Goal: Task Accomplishment & Management: Manage account settings

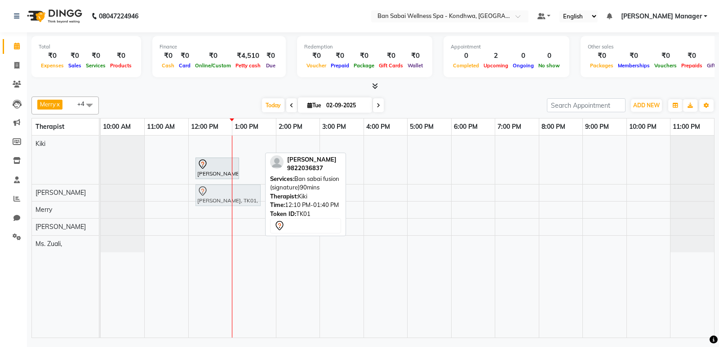
drag, startPoint x: 215, startPoint y: 142, endPoint x: 208, endPoint y: 188, distance: 46.8
click at [208, 188] on tbody "[PERSON_NAME], TK01, 12:10 PM-01:40 PM, Ban sabai fusion (signature)90mins [PER…" at bounding box center [407, 194] width 613 height 117
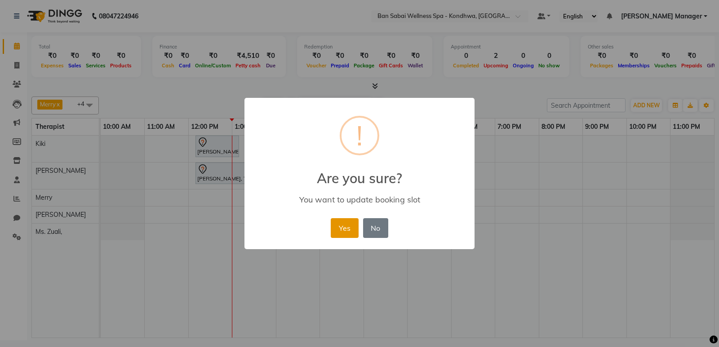
click at [351, 228] on button "Yes" at bounding box center [344, 228] width 27 height 20
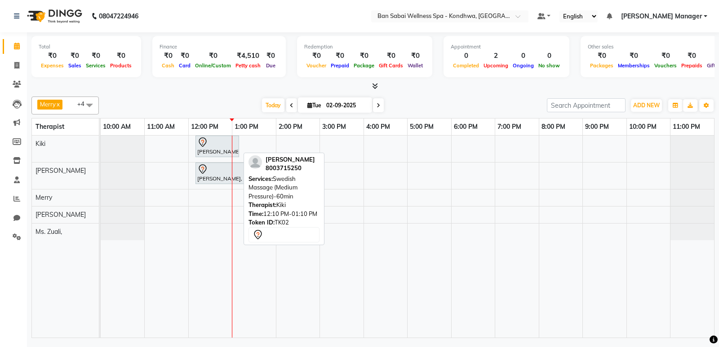
click at [211, 142] on div at bounding box center [217, 142] width 40 height 11
click at [214, 150] on div "[PERSON_NAME], TK02, 12:10 PM-01:10 PM, Swedish Massage (Medium Pressure)-60min" at bounding box center [217, 146] width 42 height 19
select select "7"
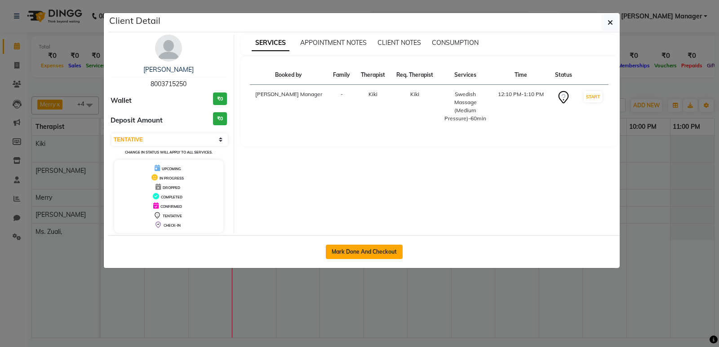
click at [373, 251] on button "Mark Done And Checkout" at bounding box center [364, 252] width 77 height 14
select select "8227"
select select "service"
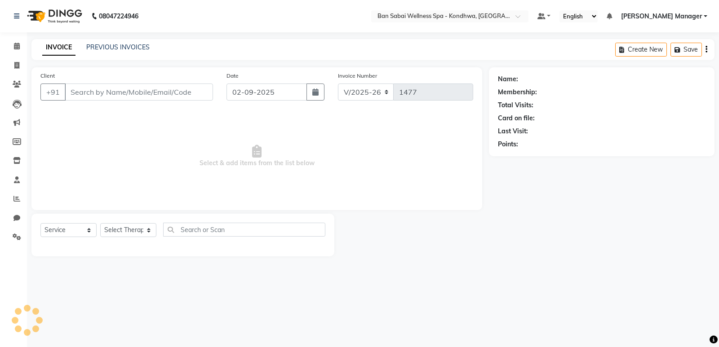
type input "8003715250"
select select "86348"
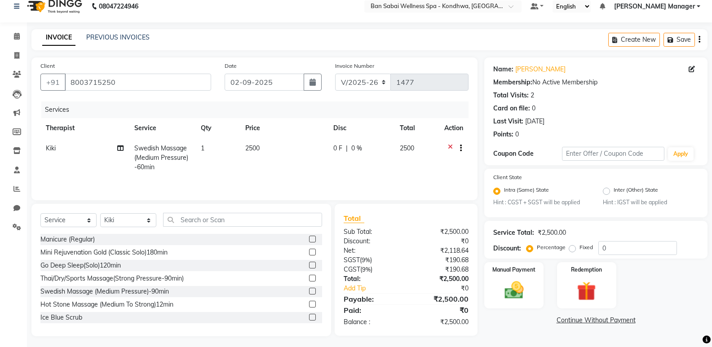
scroll to position [13, 0]
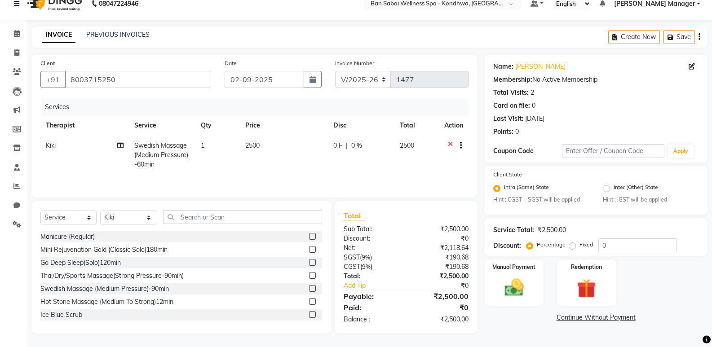
click at [580, 245] on label "Fixed" at bounding box center [586, 245] width 13 height 8
click at [572, 245] on input "Fixed" at bounding box center [574, 245] width 6 height 6
radio input "true"
click at [599, 244] on input "0" at bounding box center [638, 246] width 79 height 14
type input "500"
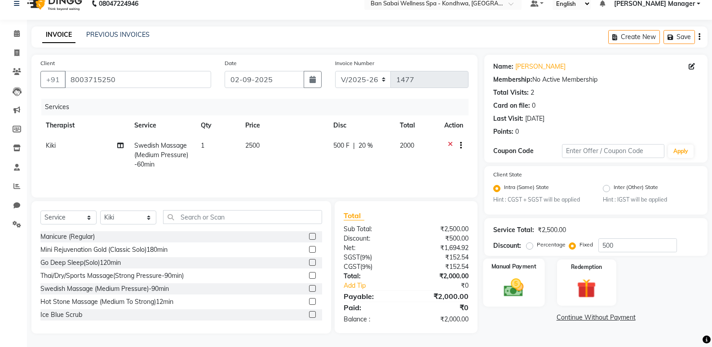
click at [501, 290] on img at bounding box center [514, 288] width 32 height 23
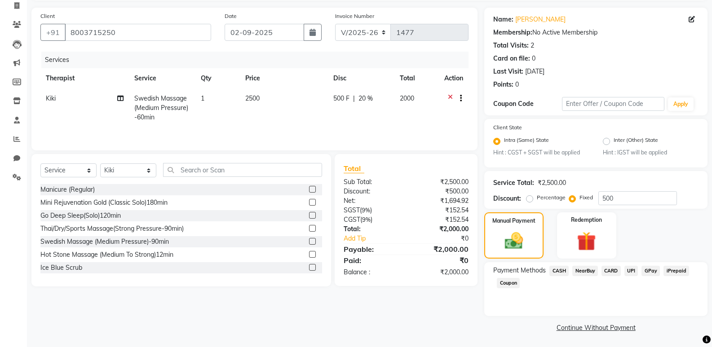
scroll to position [61, 0]
click at [628, 270] on span "UPI" at bounding box center [632, 270] width 14 height 10
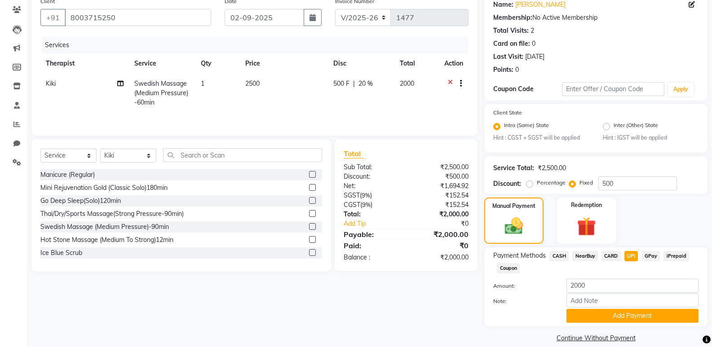
scroll to position [86, 0]
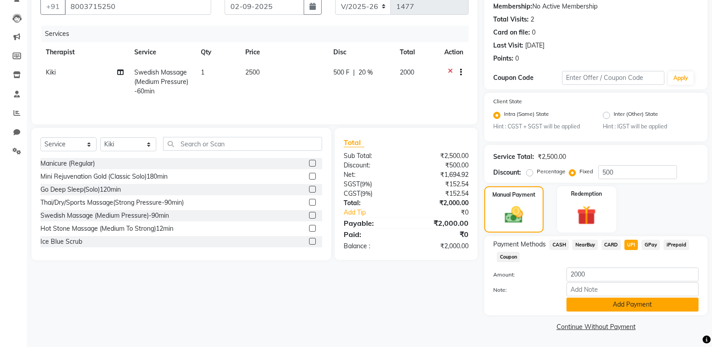
click at [610, 306] on button "Add Payment" at bounding box center [633, 305] width 132 height 14
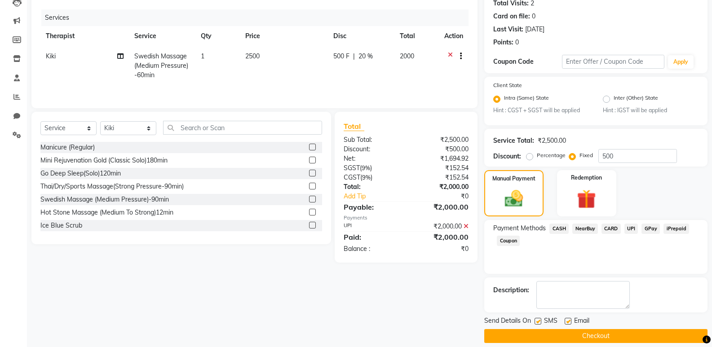
scroll to position [111, 0]
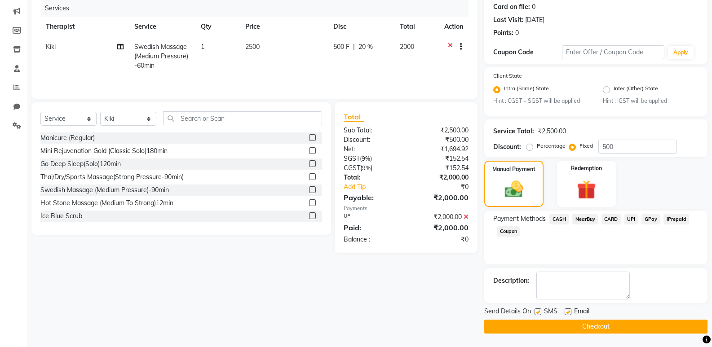
click at [617, 329] on button "Checkout" at bounding box center [595, 327] width 223 height 14
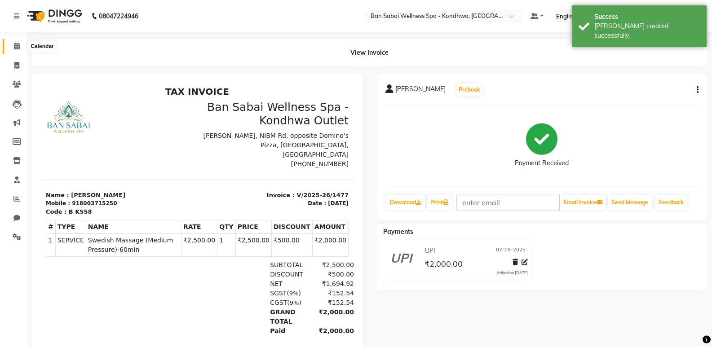
click at [11, 44] on span at bounding box center [17, 46] width 16 height 10
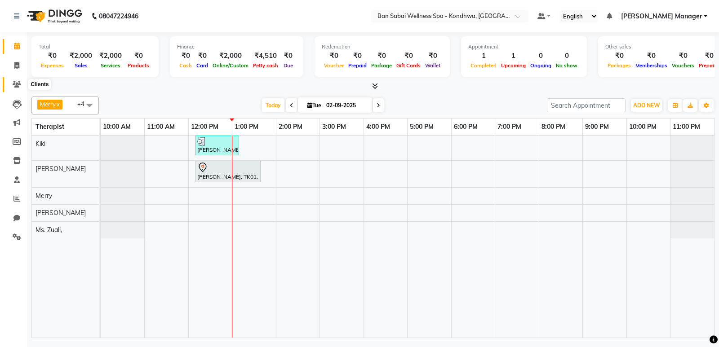
click at [16, 88] on span at bounding box center [17, 85] width 16 height 10
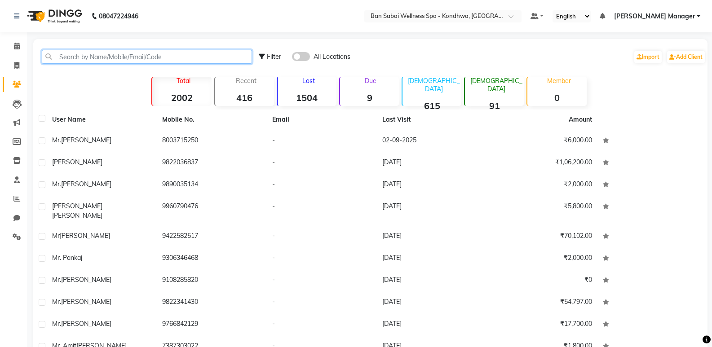
click at [100, 60] on input "text" at bounding box center [147, 57] width 210 height 14
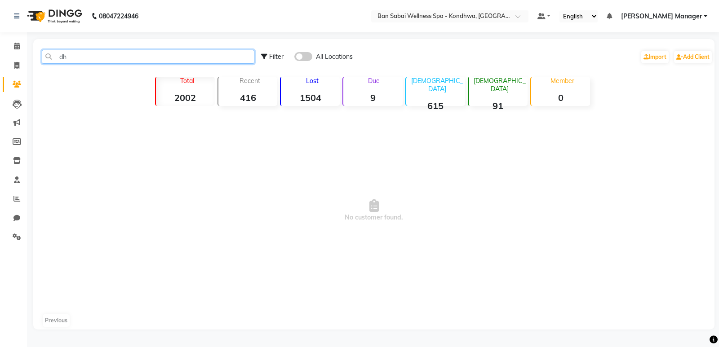
type input "d"
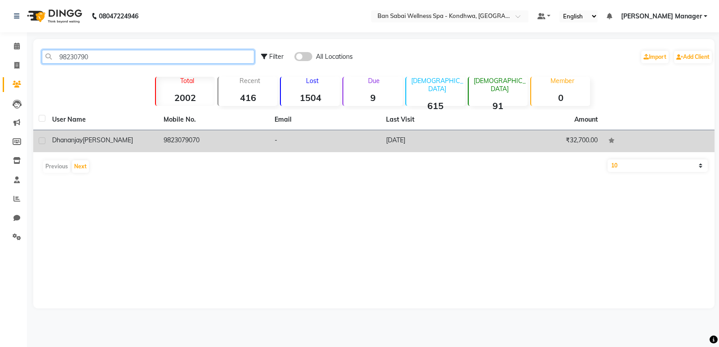
type input "98230790"
click at [130, 141] on span "[PERSON_NAME]" at bounding box center [108, 140] width 50 height 8
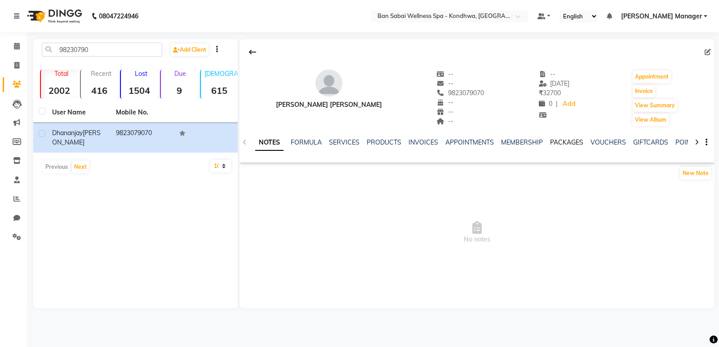
click at [550, 141] on link "PACKAGES" at bounding box center [566, 142] width 33 height 8
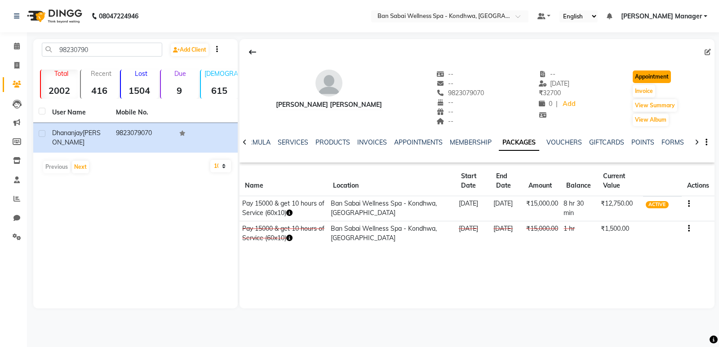
click at [648, 75] on button "Appointment" at bounding box center [652, 77] width 38 height 13
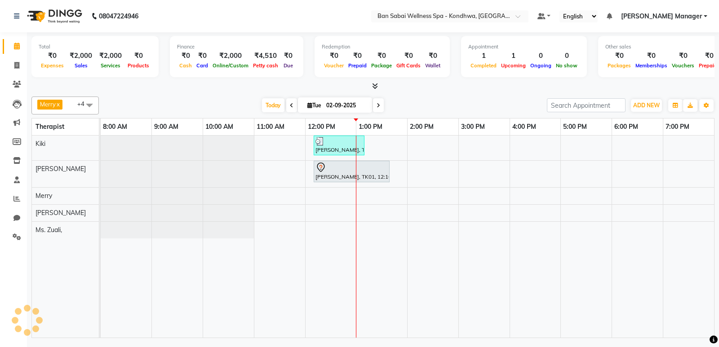
select select "tentative"
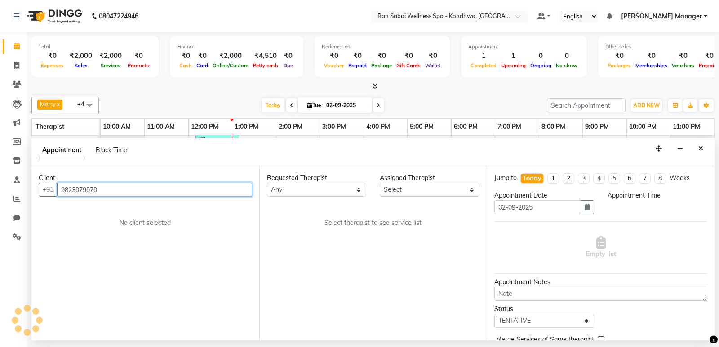
select select "660"
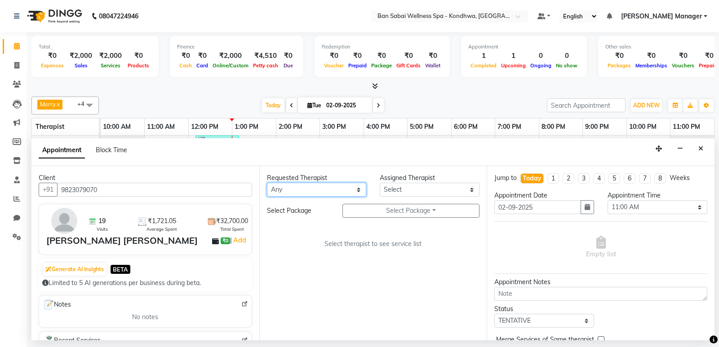
click at [313, 191] on select "Any Kiki [PERSON_NAME] [PERSON_NAME] Manager [PERSON_NAME] Ms. [PERSON_NAME], […" at bounding box center [317, 190] width 100 height 14
select select "78604"
click at [267, 183] on select "Any Kiki [PERSON_NAME] [PERSON_NAME] Manager [PERSON_NAME] Ms. [PERSON_NAME], […" at bounding box center [317, 190] width 100 height 14
select select "78604"
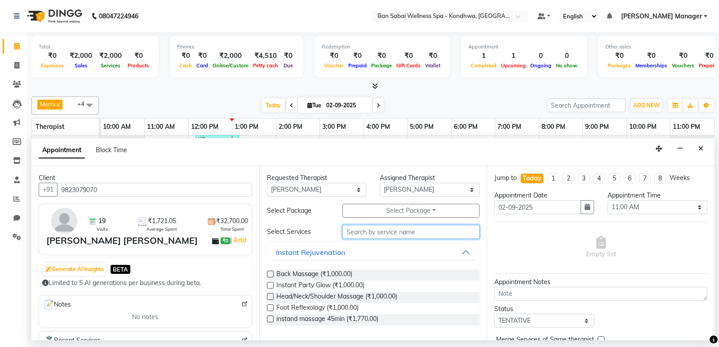
click at [381, 229] on input "text" at bounding box center [411, 232] width 138 height 14
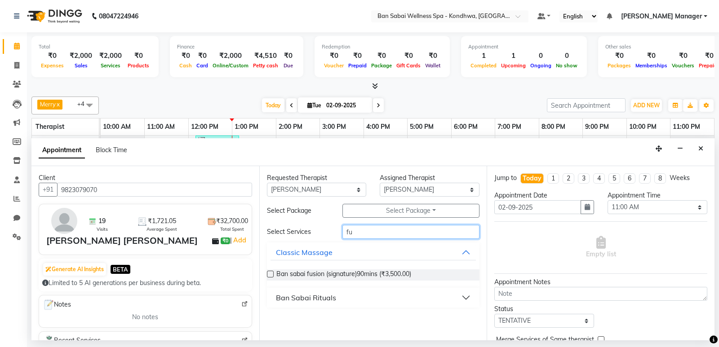
type input "fu"
drag, startPoint x: 270, startPoint y: 275, endPoint x: 440, endPoint y: 253, distance: 171.7
click at [270, 275] on label at bounding box center [270, 274] width 7 height 7
click at [270, 275] on input "checkbox" at bounding box center [270, 275] width 6 height 6
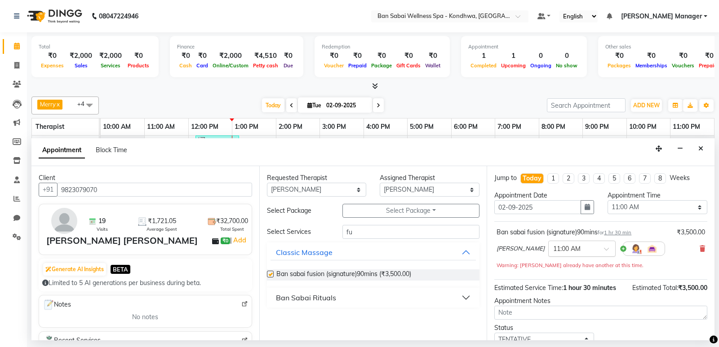
checkbox input "false"
click at [553, 244] on input "text" at bounding box center [573, 248] width 40 height 9
click at [549, 296] on div "02:00 PM" at bounding box center [582, 296] width 67 height 17
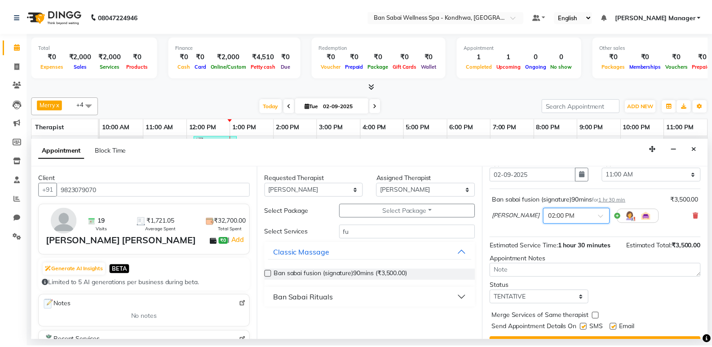
scroll to position [53, 0]
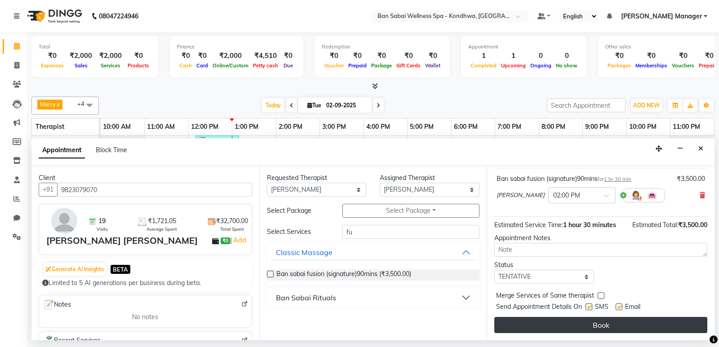
click at [560, 328] on button "Book" at bounding box center [600, 325] width 213 height 16
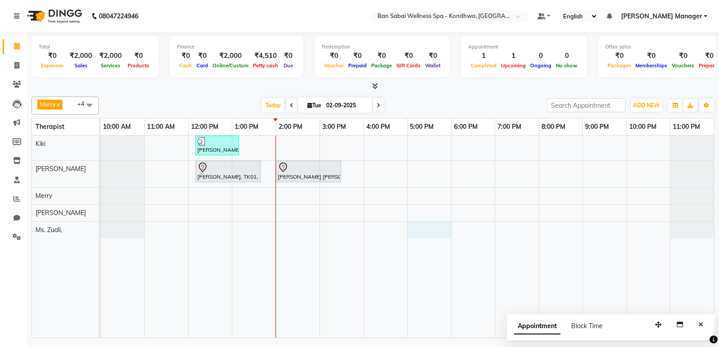
click at [437, 223] on div "[PERSON_NAME], TK02, 12:10 PM-01:10 PM, Swedish Massage (Medium Pressure)-60min…" at bounding box center [407, 237] width 613 height 202
select select "78620"
select select "1020"
select select "tentative"
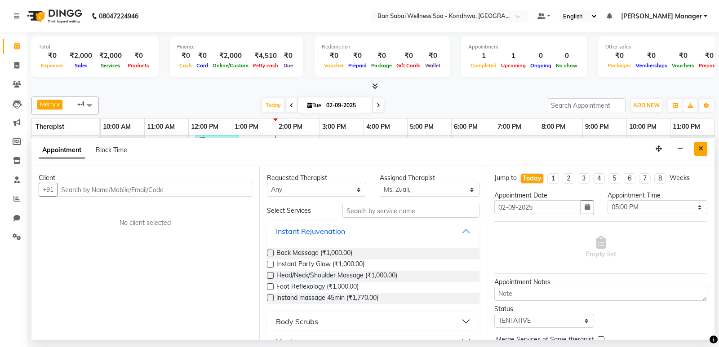
click at [702, 149] on icon "Close" at bounding box center [700, 149] width 5 height 6
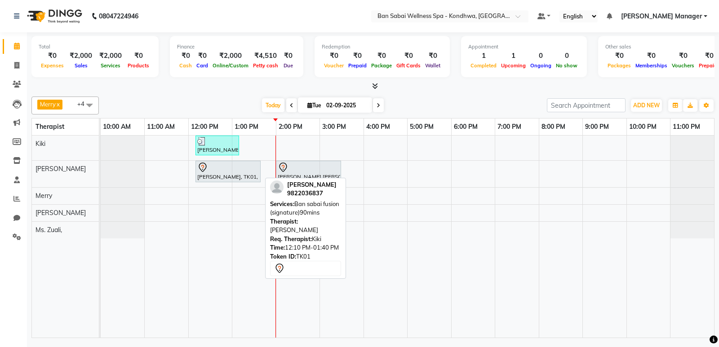
click at [233, 179] on div "[PERSON_NAME], TK01, 12:10 PM-01:40 PM, Ban sabai fusion (signature)90mins" at bounding box center [227, 171] width 63 height 19
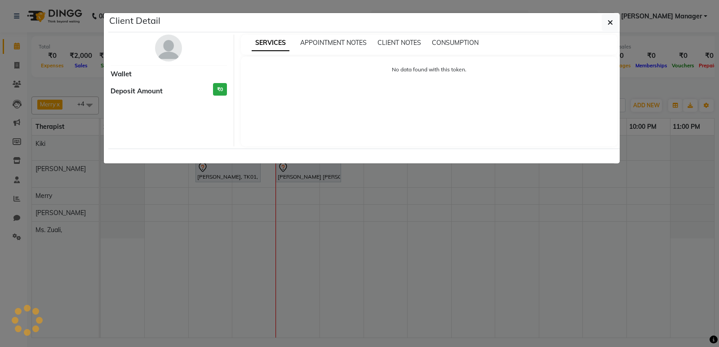
select select "7"
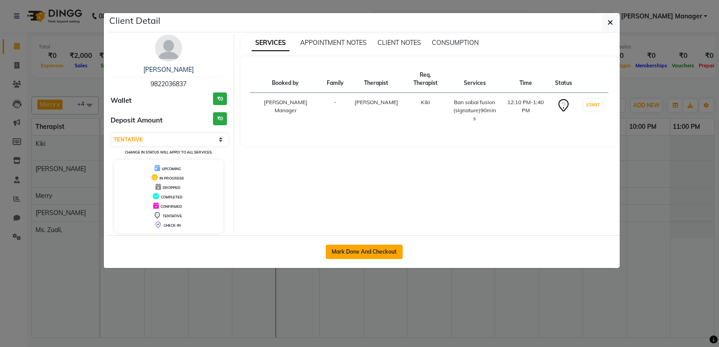
click at [368, 249] on button "Mark Done And Checkout" at bounding box center [364, 252] width 77 height 14
select select "service"
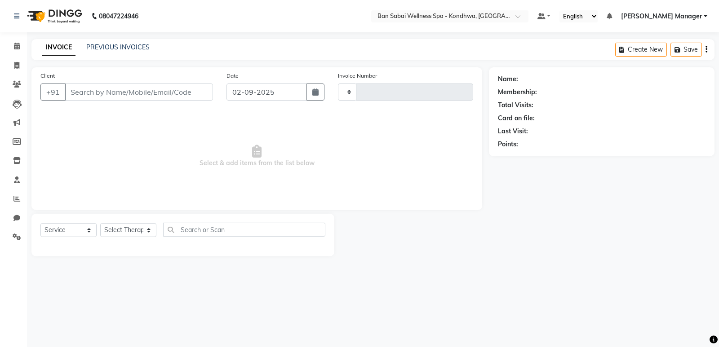
type input "1478"
select select "8227"
type input "9822036837"
select select "78604"
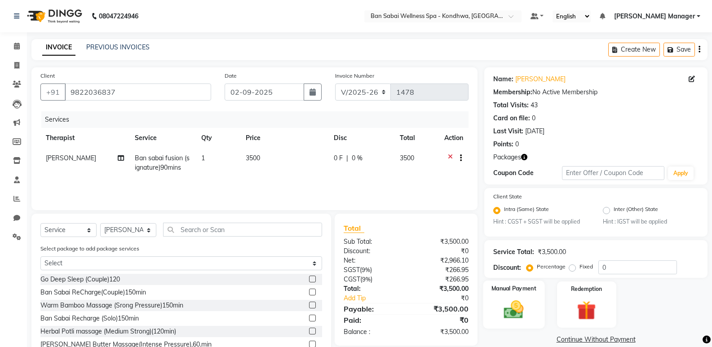
click at [516, 302] on img at bounding box center [514, 310] width 32 height 23
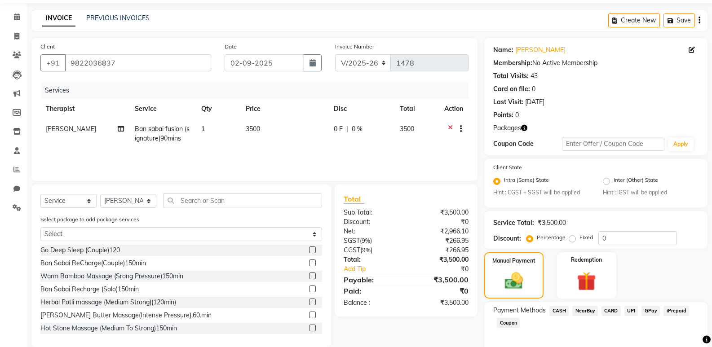
scroll to position [70, 0]
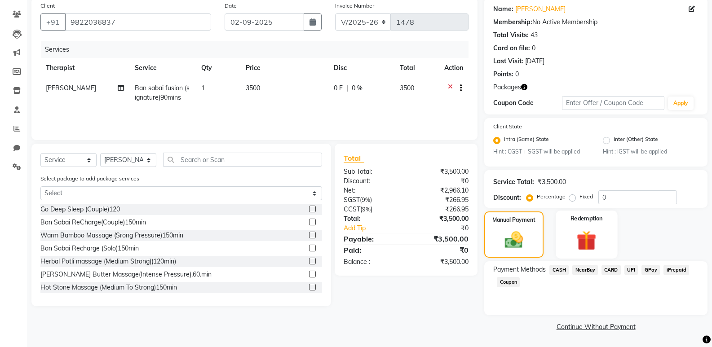
click at [575, 240] on img at bounding box center [587, 241] width 32 height 25
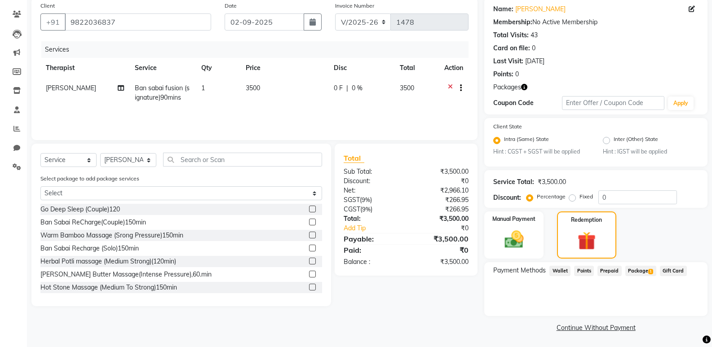
click at [636, 269] on span "Package 1" at bounding box center [641, 271] width 31 height 10
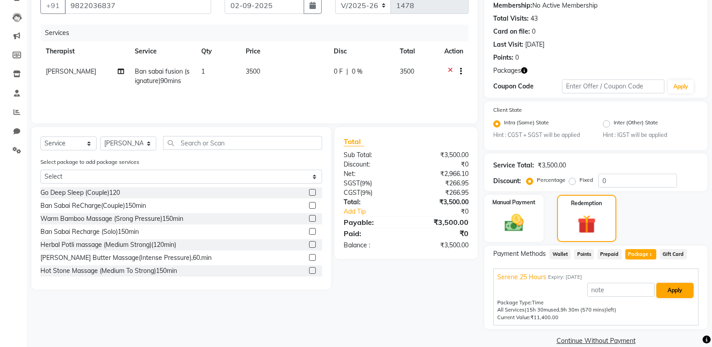
scroll to position [101, 0]
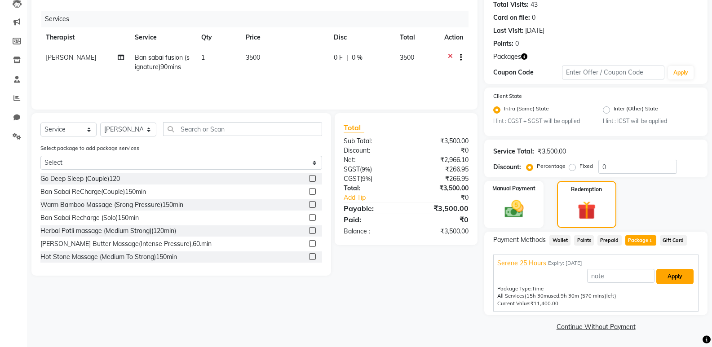
click at [678, 273] on button "Apply" at bounding box center [675, 276] width 37 height 15
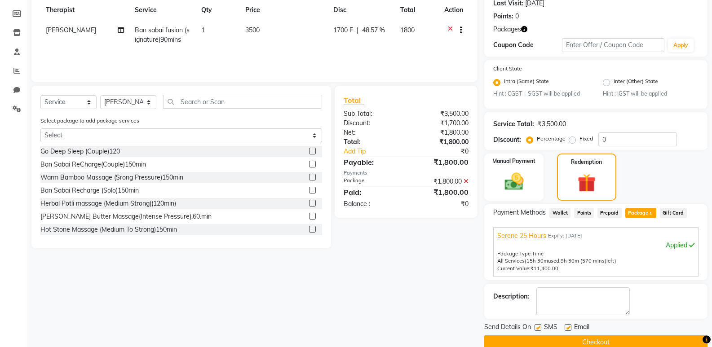
scroll to position [144, 0]
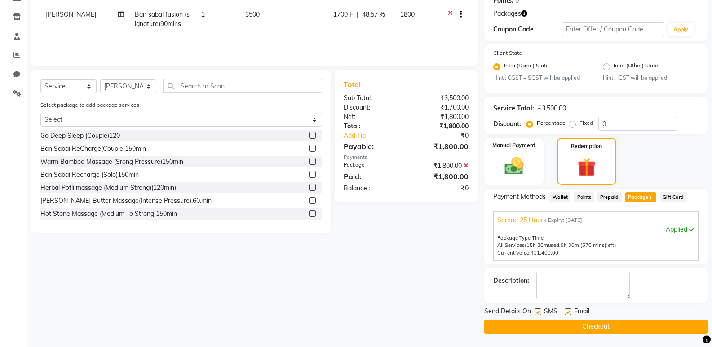
click at [623, 331] on button "Checkout" at bounding box center [595, 327] width 223 height 14
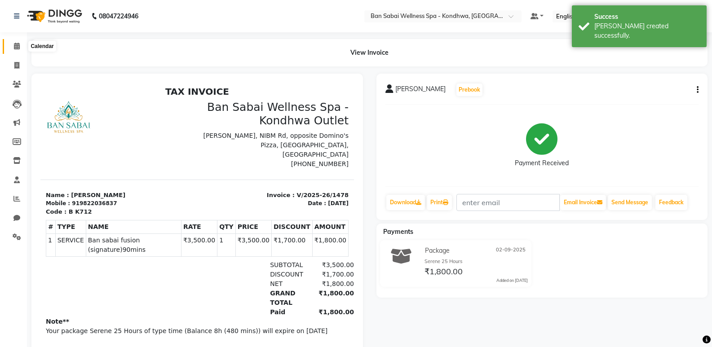
click at [20, 46] on span at bounding box center [17, 46] width 16 height 10
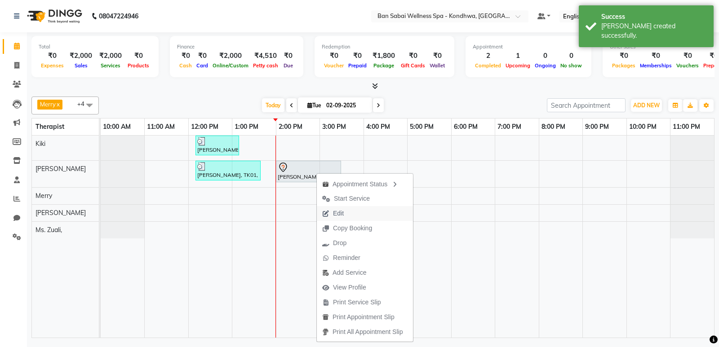
click at [368, 212] on button "Edit" at bounding box center [365, 213] width 96 height 15
select select "tentative"
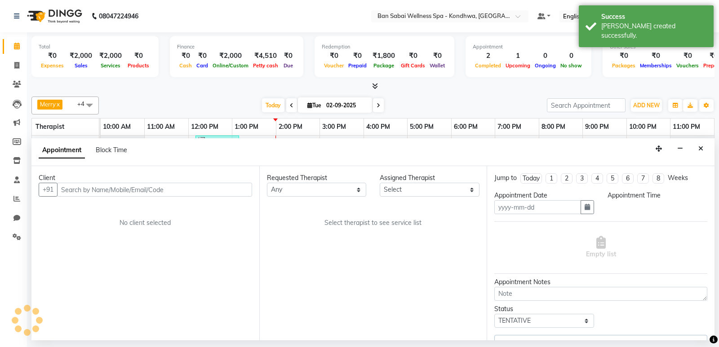
type input "02-09-2025"
select select "78604"
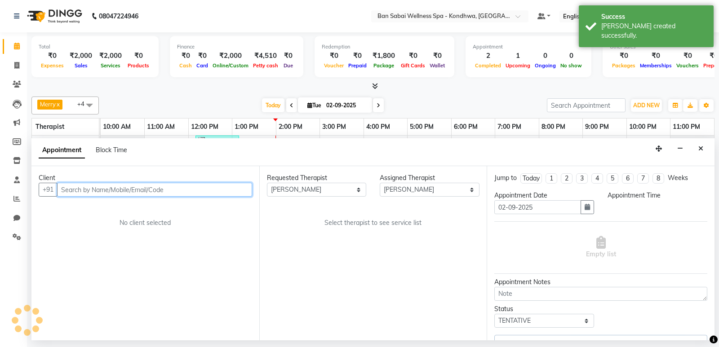
select select "840"
select select "4131"
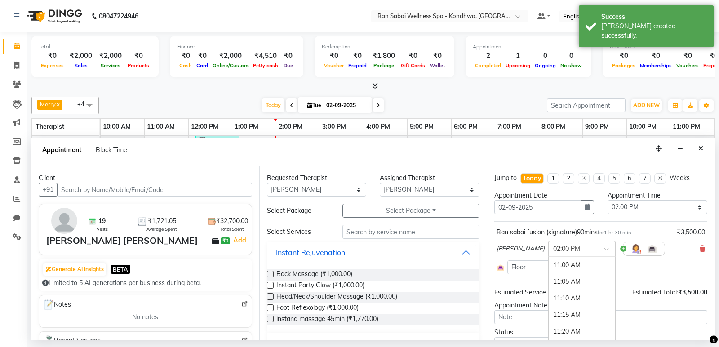
drag, startPoint x: 551, startPoint y: 246, endPoint x: 551, endPoint y: 259, distance: 13.0
click at [553, 250] on input "text" at bounding box center [573, 248] width 40 height 9
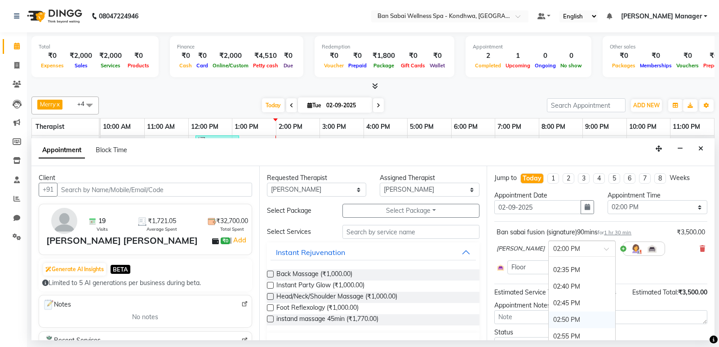
scroll to position [705, 0]
click at [549, 294] on div "02:35 PM" at bounding box center [582, 292] width 67 height 17
click at [567, 249] on div at bounding box center [582, 248] width 67 height 9
click at [549, 273] on div "02:25 PM" at bounding box center [582, 277] width 67 height 17
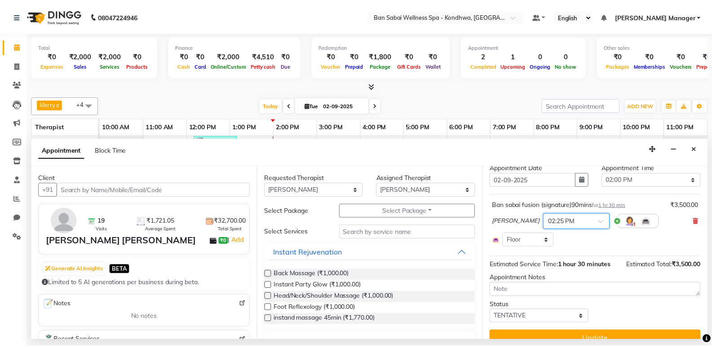
scroll to position [41, 0]
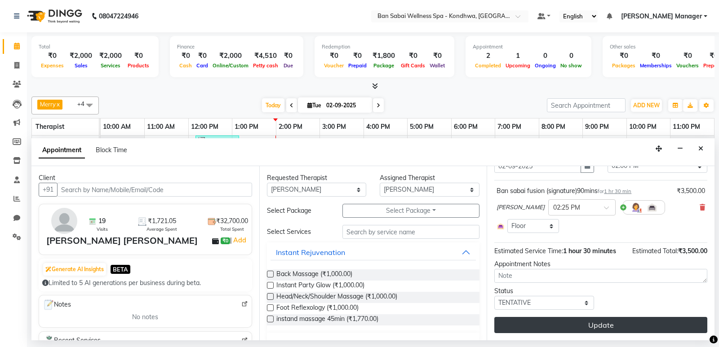
click at [538, 321] on button "Update" at bounding box center [600, 325] width 213 height 16
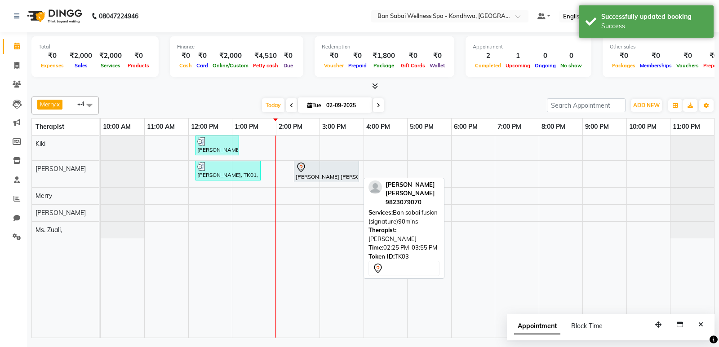
click at [345, 167] on div at bounding box center [327, 167] width 62 height 11
select select "7"
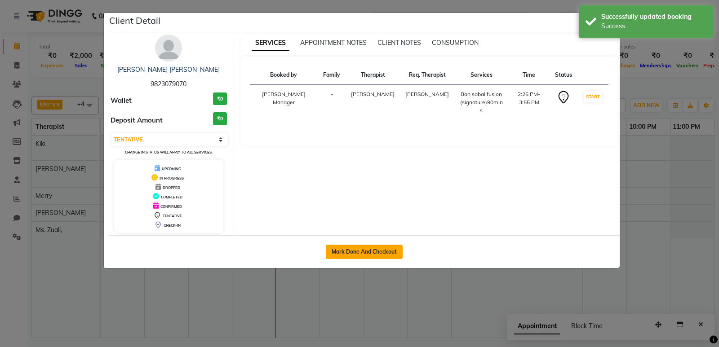
click at [364, 259] on button "Mark Done And Checkout" at bounding box center [364, 252] width 77 height 14
select select "8227"
select select "service"
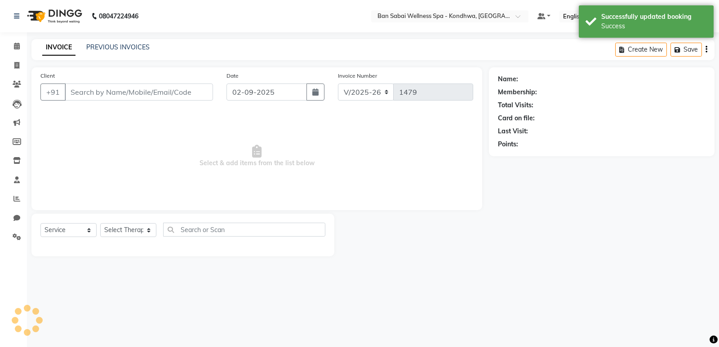
type input "9823079070"
select select "78604"
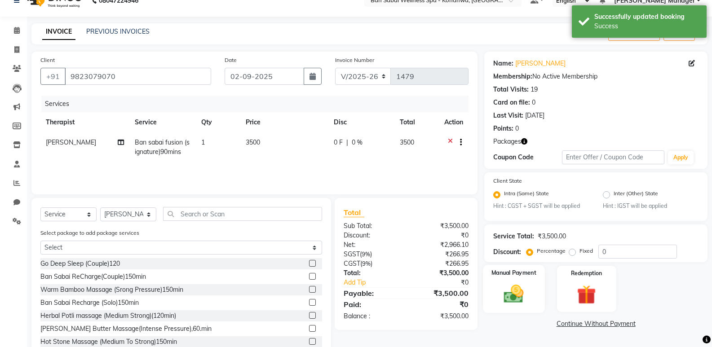
scroll to position [43, 0]
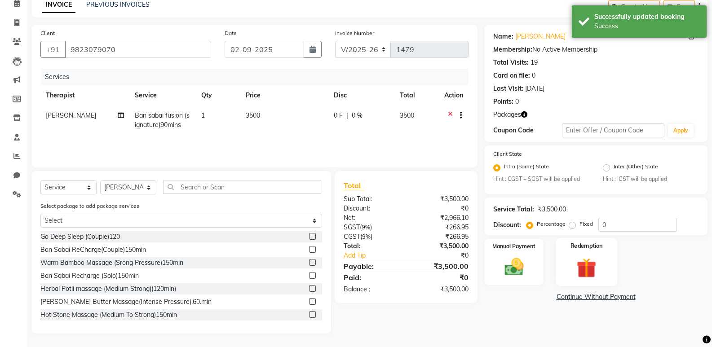
click at [580, 259] on img at bounding box center [587, 268] width 32 height 25
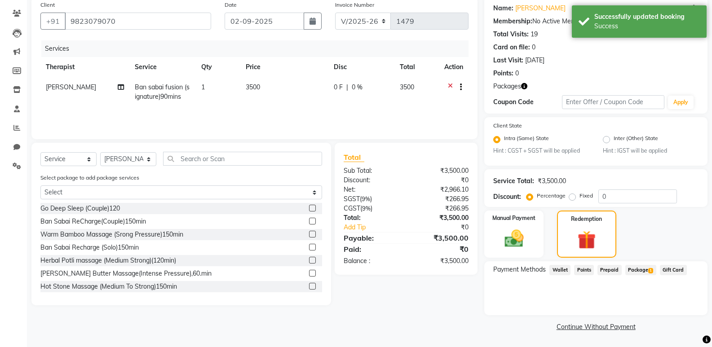
click at [635, 266] on span "Package 1" at bounding box center [641, 270] width 31 height 10
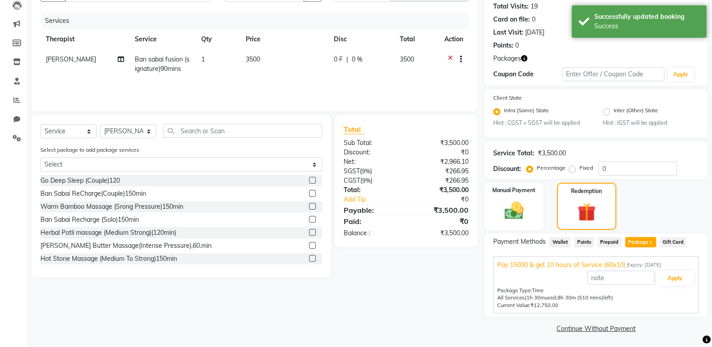
scroll to position [101, 0]
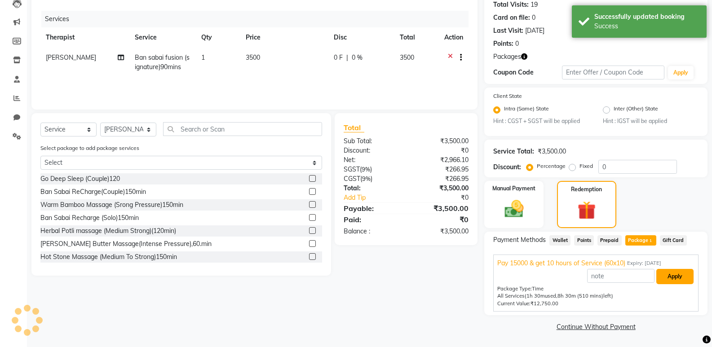
click at [665, 271] on button "Apply" at bounding box center [675, 276] width 37 height 15
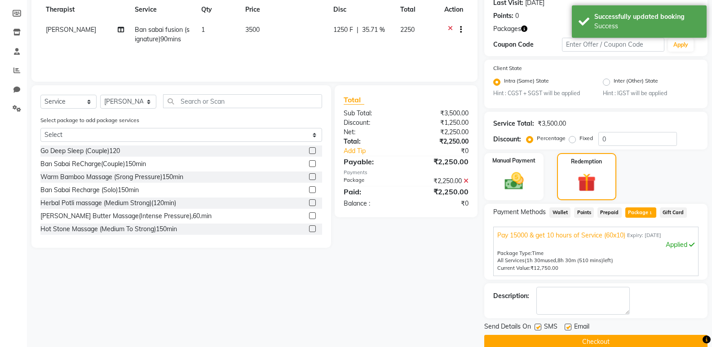
scroll to position [144, 0]
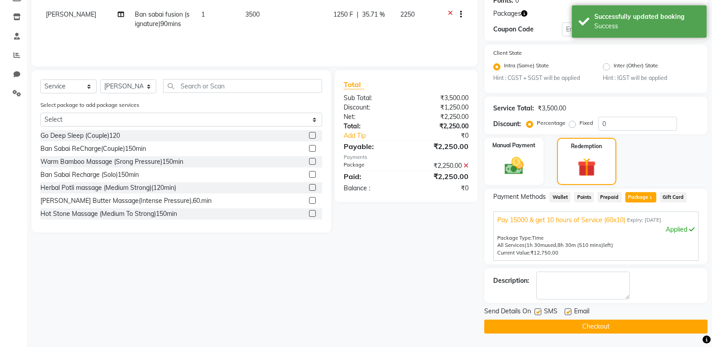
click at [603, 327] on button "Checkout" at bounding box center [595, 327] width 223 height 14
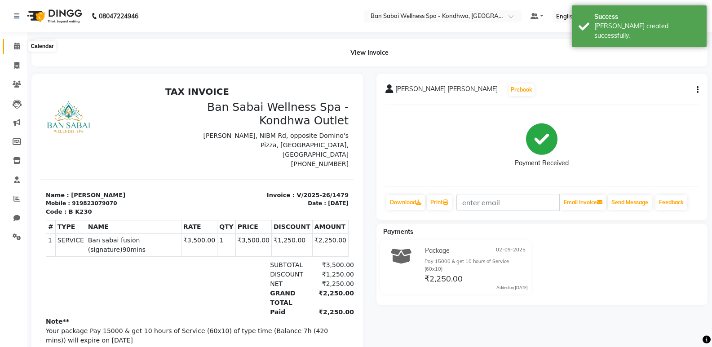
click at [10, 49] on span at bounding box center [17, 46] width 16 height 10
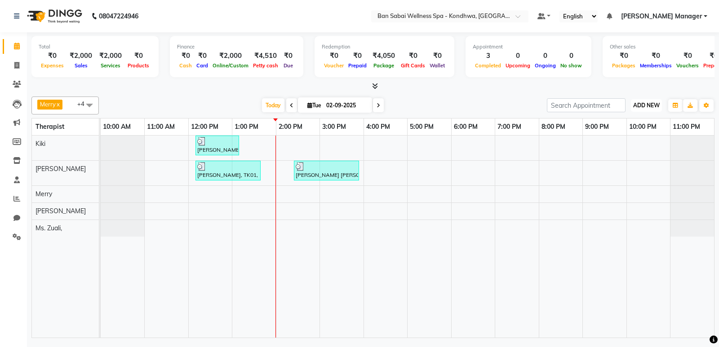
click at [640, 99] on button "ADD NEW Toggle Dropdown" at bounding box center [646, 105] width 31 height 13
click at [629, 124] on button "Add Appointment" at bounding box center [626, 123] width 71 height 12
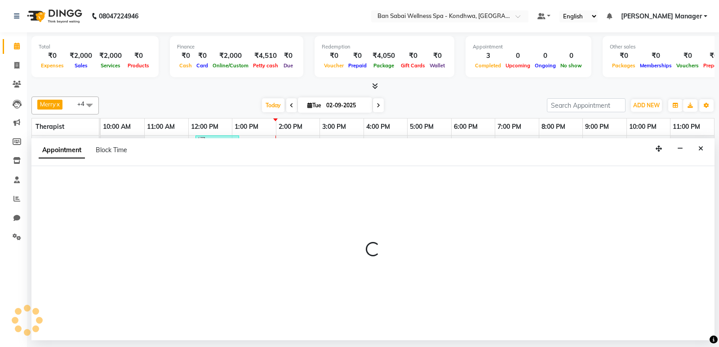
select select "660"
select select "tentative"
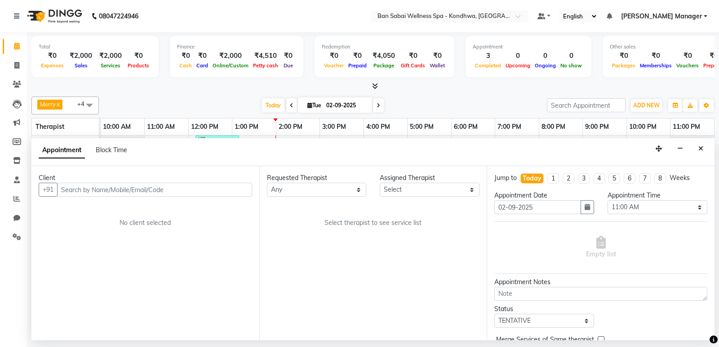
click at [206, 186] on input "text" at bounding box center [154, 190] width 195 height 14
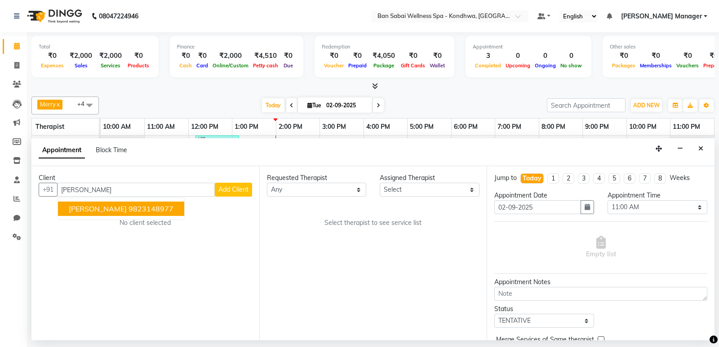
click at [107, 206] on span "[PERSON_NAME]" at bounding box center [98, 208] width 58 height 9
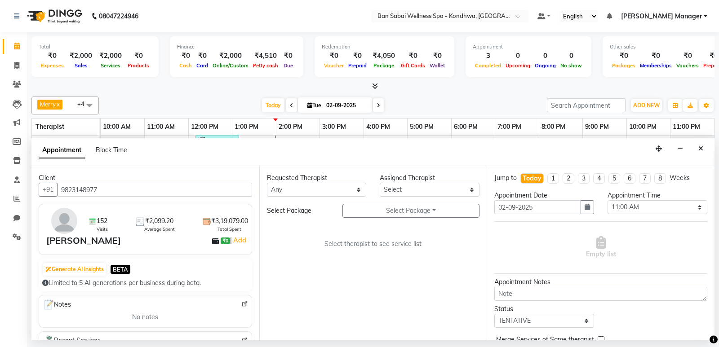
type input "9823148977"
click at [305, 190] on select "Any Kiki [PERSON_NAME] [PERSON_NAME] Manager [PERSON_NAME] Ms. [PERSON_NAME], […" at bounding box center [317, 190] width 100 height 14
select select "78618"
click at [267, 183] on select "Any Kiki [PERSON_NAME] [PERSON_NAME] Manager [PERSON_NAME] Ms. [PERSON_NAME], […" at bounding box center [317, 190] width 100 height 14
select select "78618"
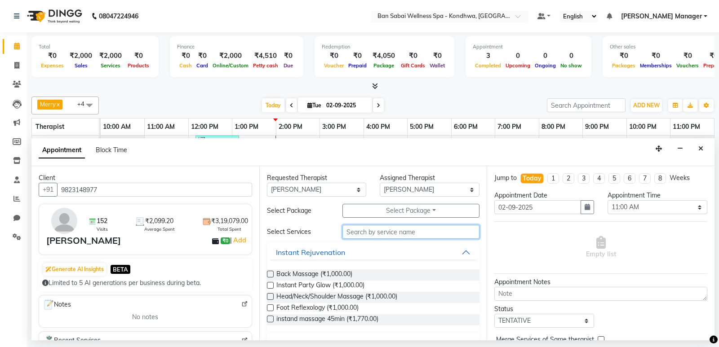
click at [376, 232] on input "text" at bounding box center [411, 232] width 138 height 14
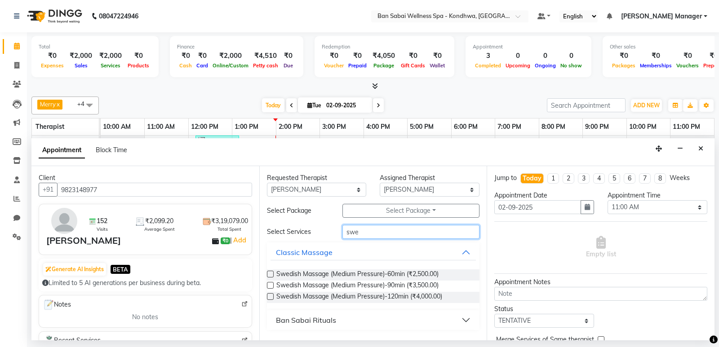
type input "swe"
click at [268, 287] on label at bounding box center [270, 285] width 7 height 7
click at [268, 287] on input "checkbox" at bounding box center [270, 287] width 6 height 6
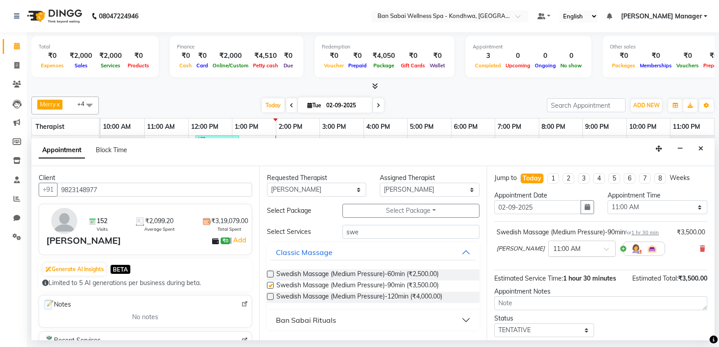
checkbox input "false"
click at [553, 245] on input "text" at bounding box center [573, 248] width 40 height 9
click at [549, 292] on div "02:45 PM" at bounding box center [582, 294] width 67 height 17
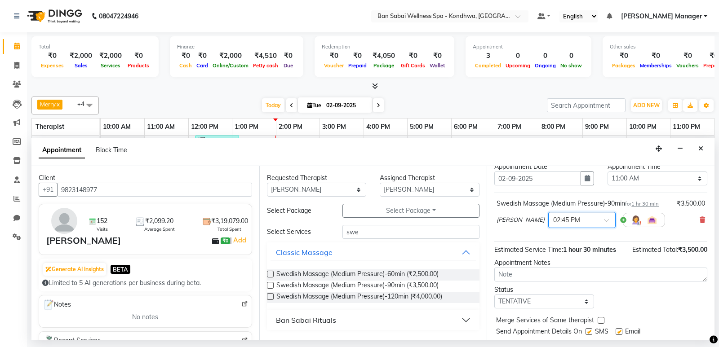
scroll to position [53, 0]
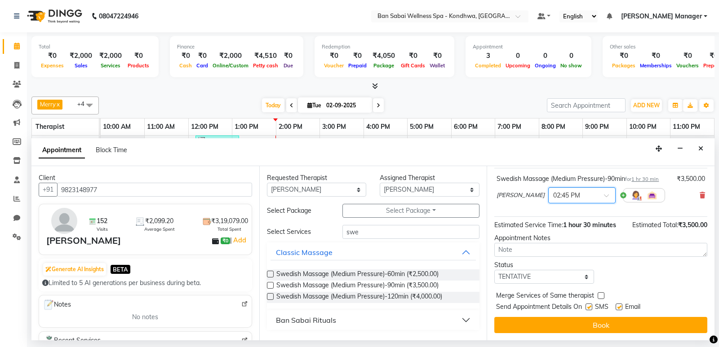
click at [586, 324] on button "Book" at bounding box center [600, 325] width 213 height 16
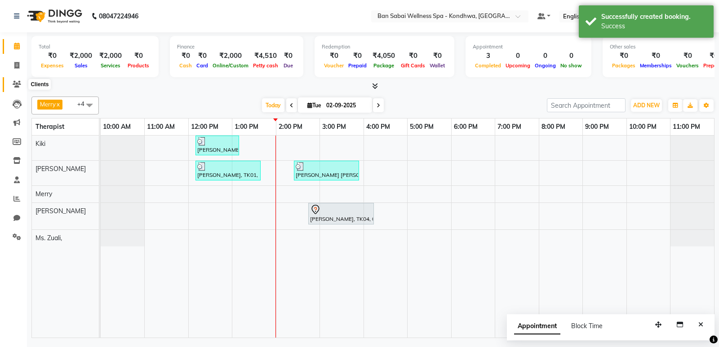
click at [21, 84] on span at bounding box center [17, 85] width 16 height 10
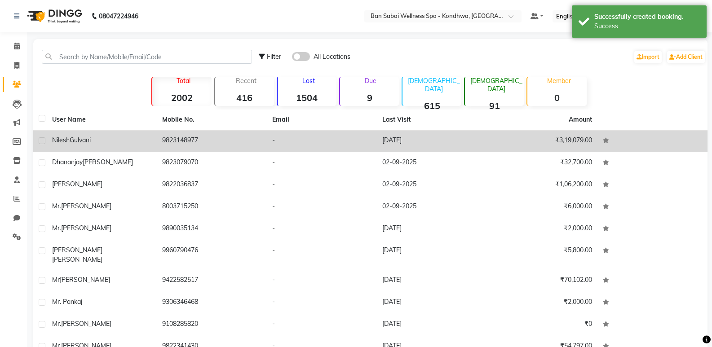
drag, startPoint x: 88, startPoint y: 137, endPoint x: 93, endPoint y: 136, distance: 5.0
click at [88, 137] on span "Gulvani" at bounding box center [80, 140] width 21 height 8
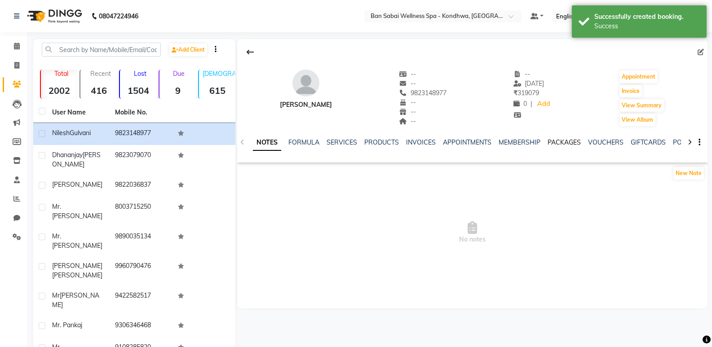
click at [553, 141] on link "PACKAGES" at bounding box center [564, 142] width 33 height 8
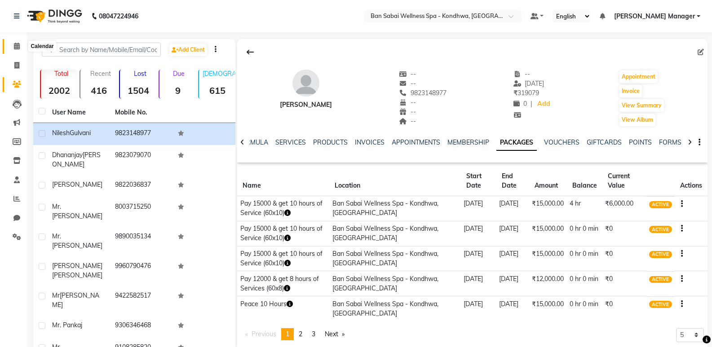
click at [16, 45] on icon at bounding box center [17, 46] width 6 height 7
